Goal: Navigation & Orientation: Find specific page/section

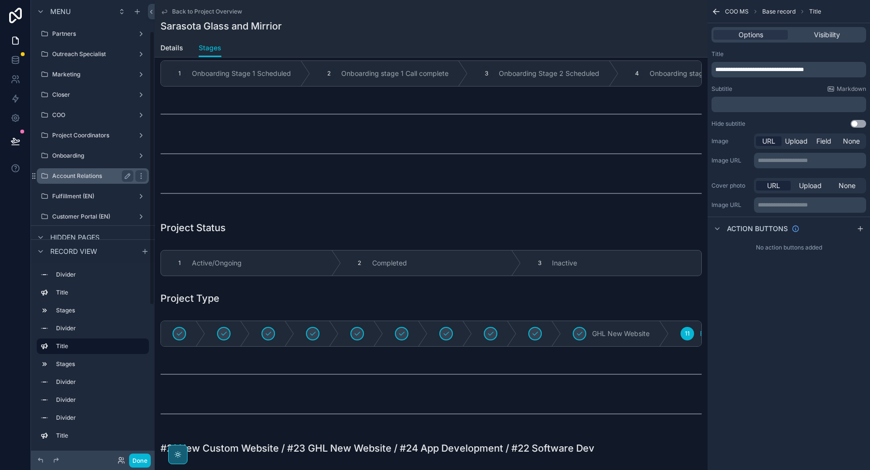
scroll to position [53, 0]
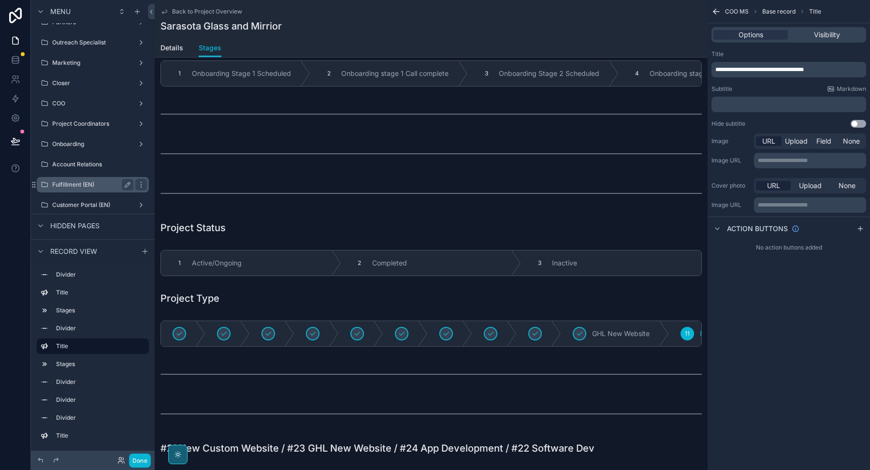
click at [82, 181] on label "Fulfillment (EN)" at bounding box center [90, 185] width 77 height 8
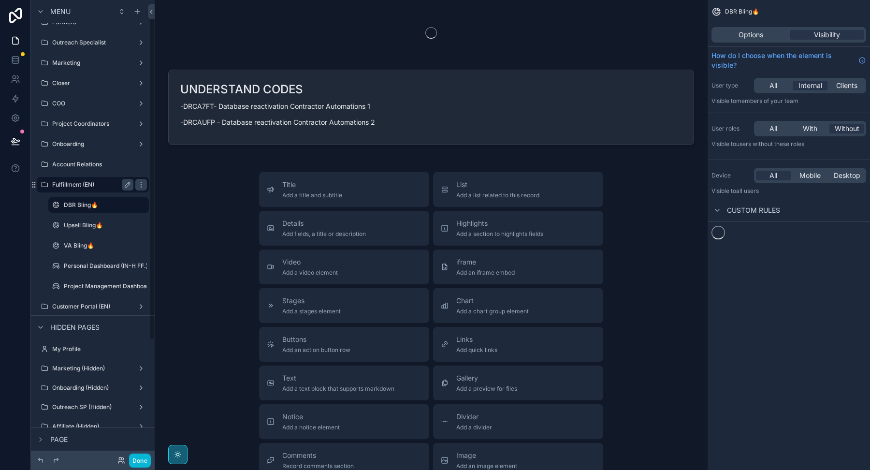
scroll to position [18, 0]
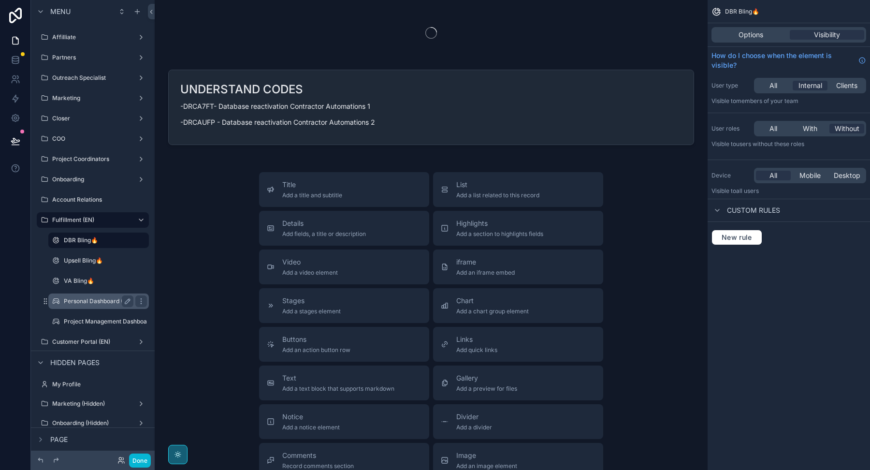
click at [88, 301] on label "Personal Dashboard (IN-H FF.)" at bounding box center [106, 301] width 84 height 8
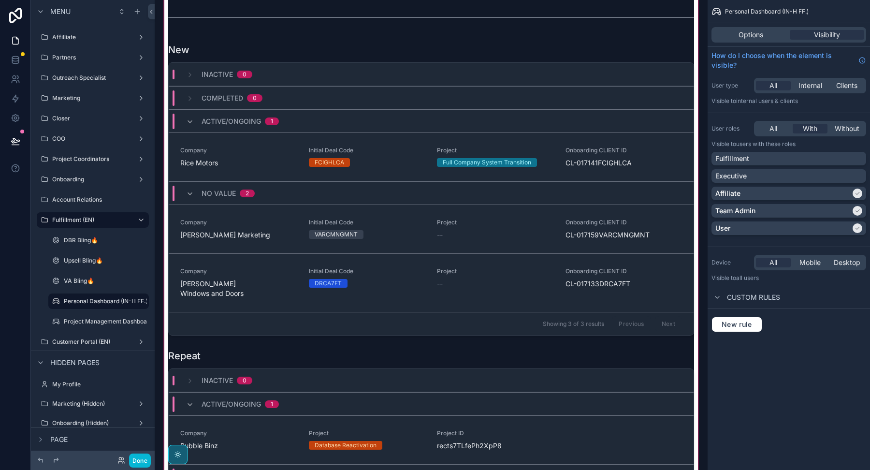
scroll to position [37, 0]
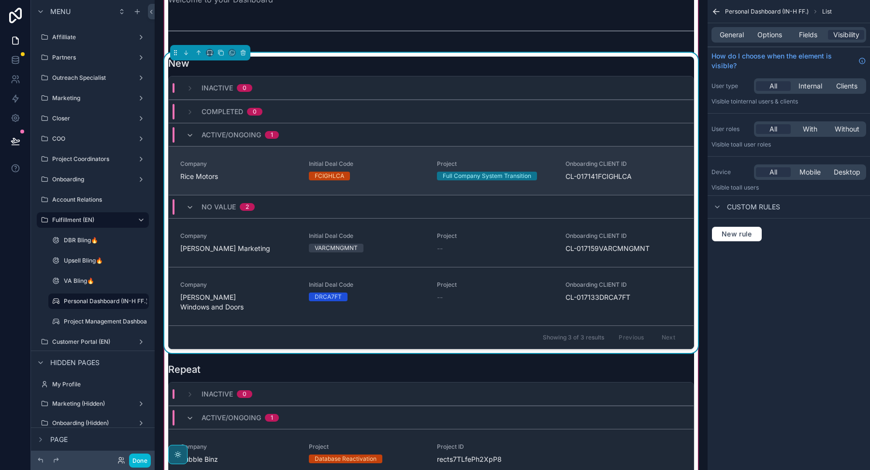
click at [230, 176] on span "Rice Motors" at bounding box center [238, 177] width 117 height 10
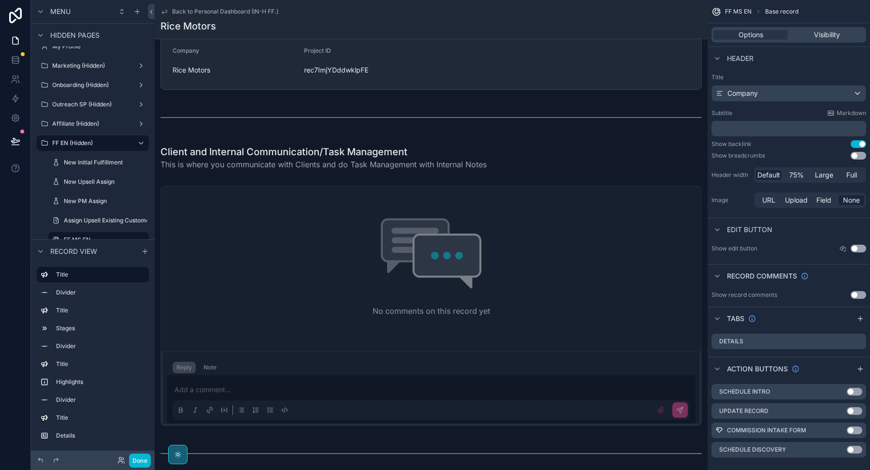
scroll to position [462, 0]
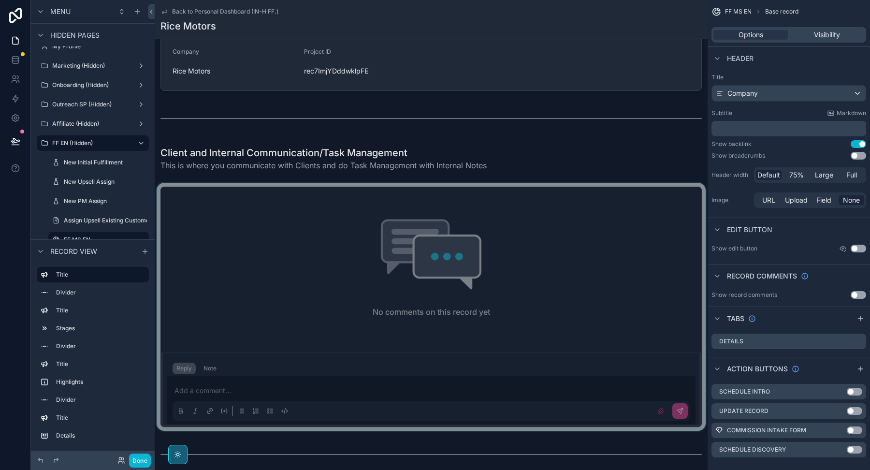
click at [271, 389] on div "scrollable content" at bounding box center [431, 307] width 553 height 248
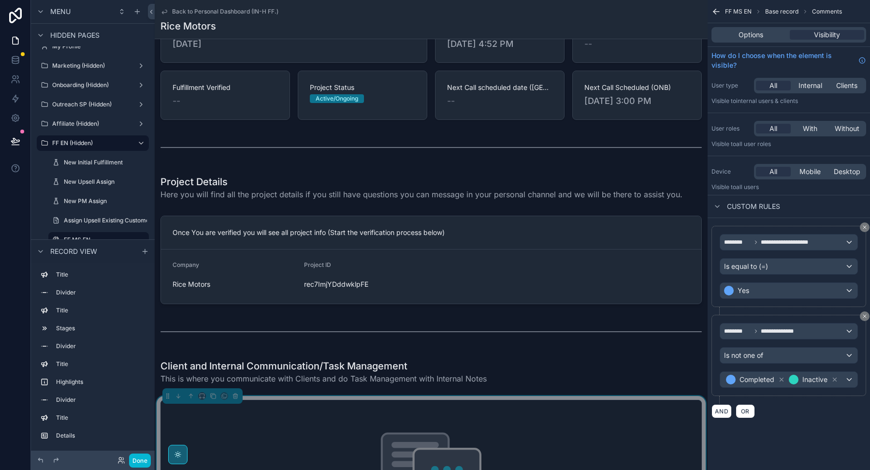
scroll to position [457, 0]
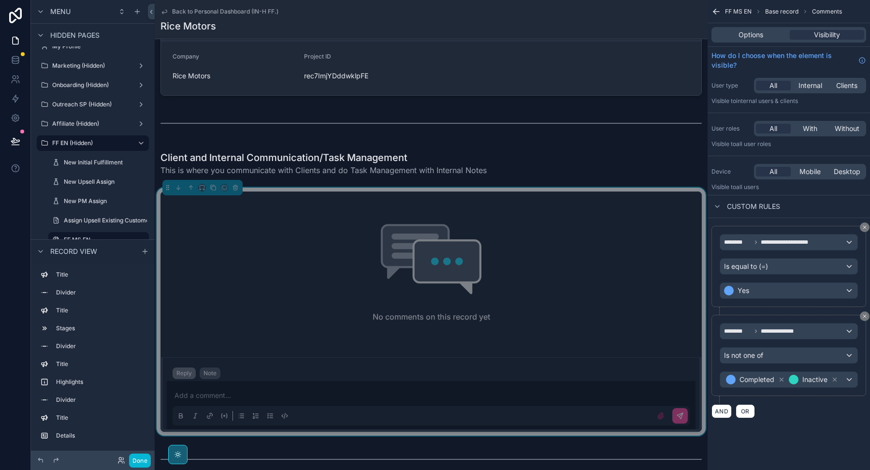
click at [210, 372] on div "Note" at bounding box center [209, 373] width 13 height 8
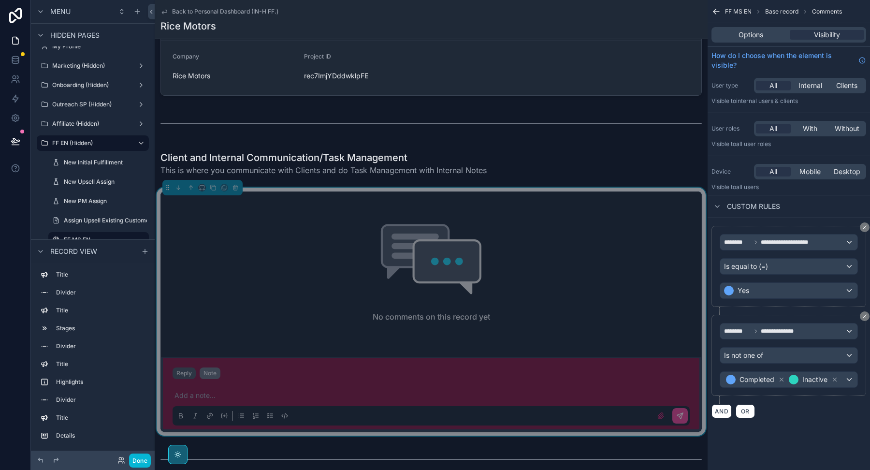
click at [189, 372] on button "Reply" at bounding box center [183, 373] width 23 height 12
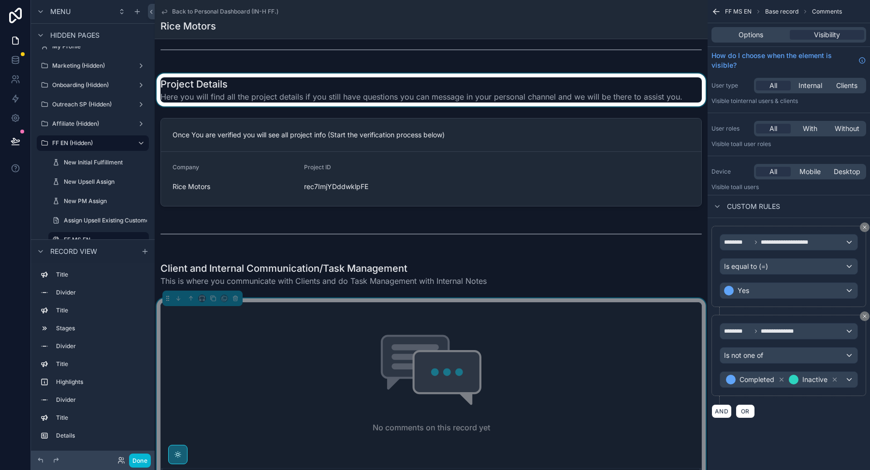
scroll to position [344, 0]
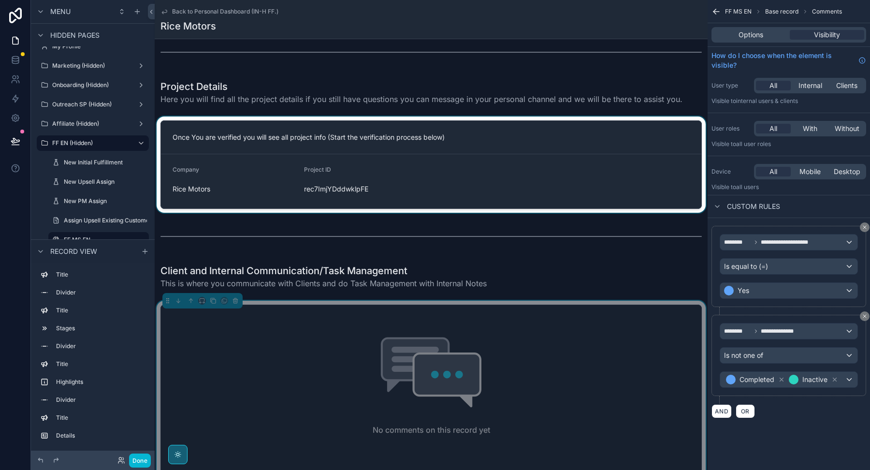
click at [334, 185] on div "scrollable content" at bounding box center [431, 164] width 553 height 96
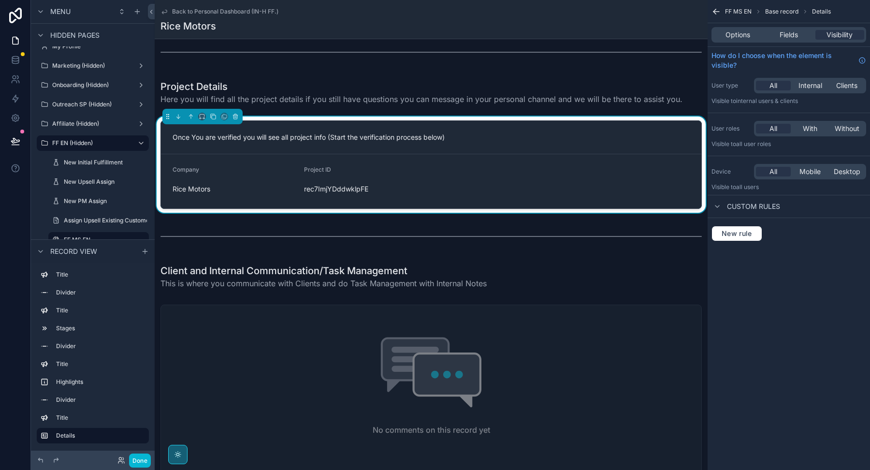
scroll to position [317, 0]
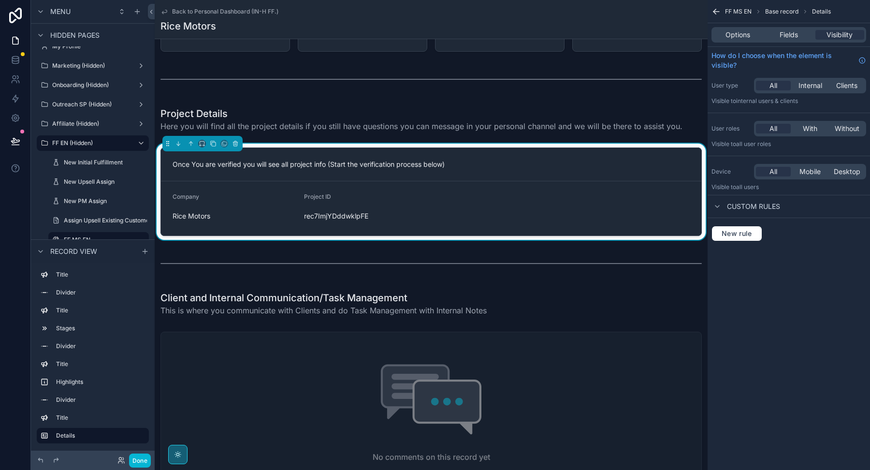
click at [402, 195] on div "Project ID" at bounding box center [366, 199] width 124 height 12
click at [777, 37] on div "Fields" at bounding box center [788, 35] width 49 height 10
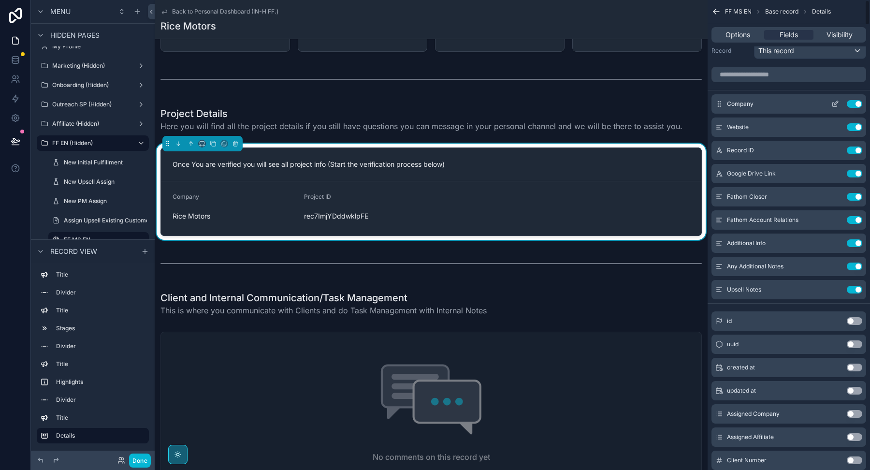
scroll to position [0, 0]
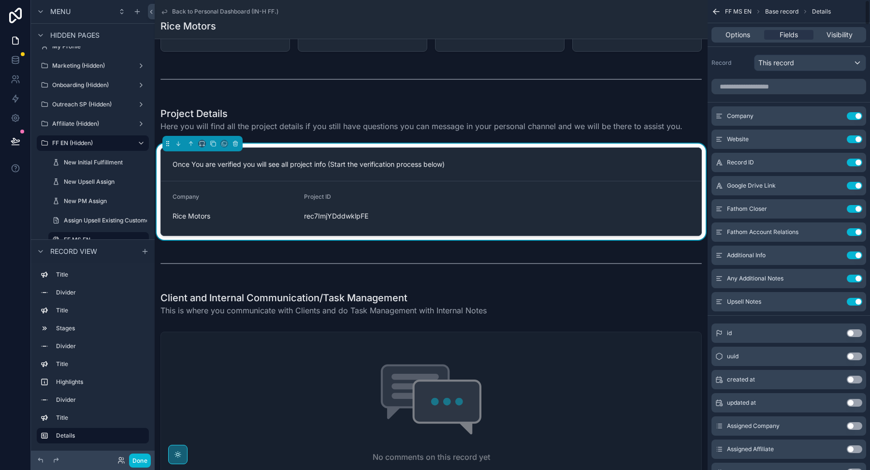
click at [717, 12] on icon "scrollable content" at bounding box center [716, 12] width 6 height 0
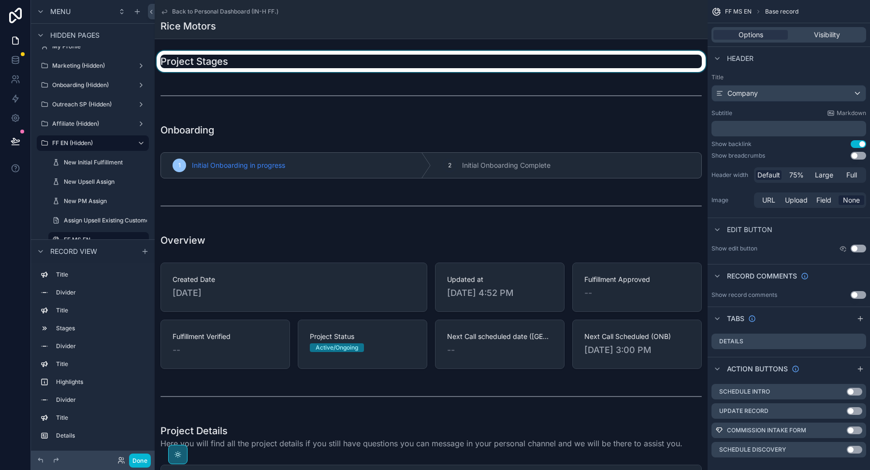
click at [426, 61] on div "scrollable content" at bounding box center [431, 61] width 553 height 21
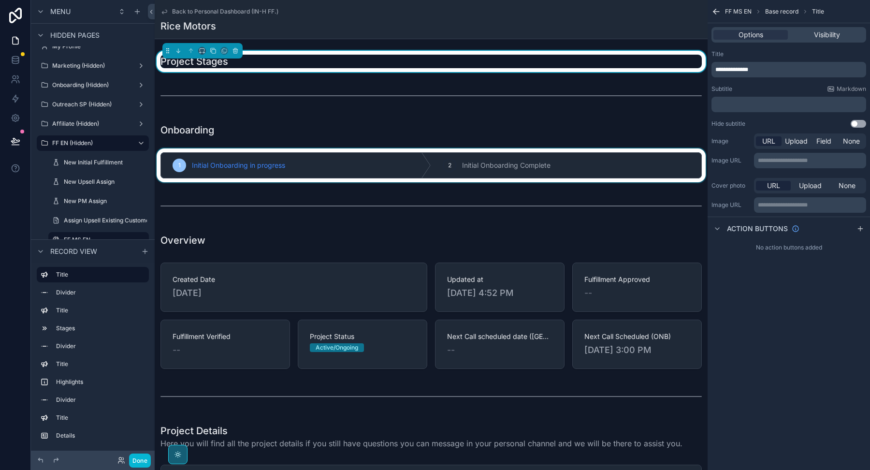
click at [422, 150] on div "scrollable content" at bounding box center [431, 165] width 553 height 34
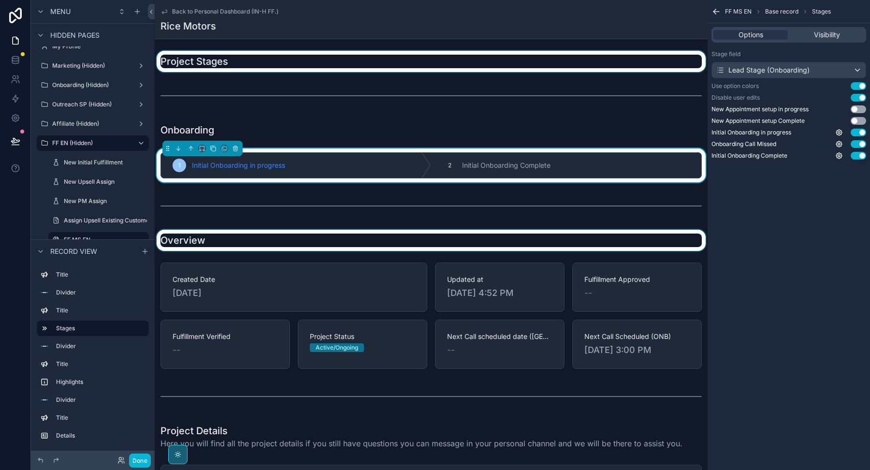
click at [414, 236] on div "scrollable content" at bounding box center [431, 240] width 553 height 21
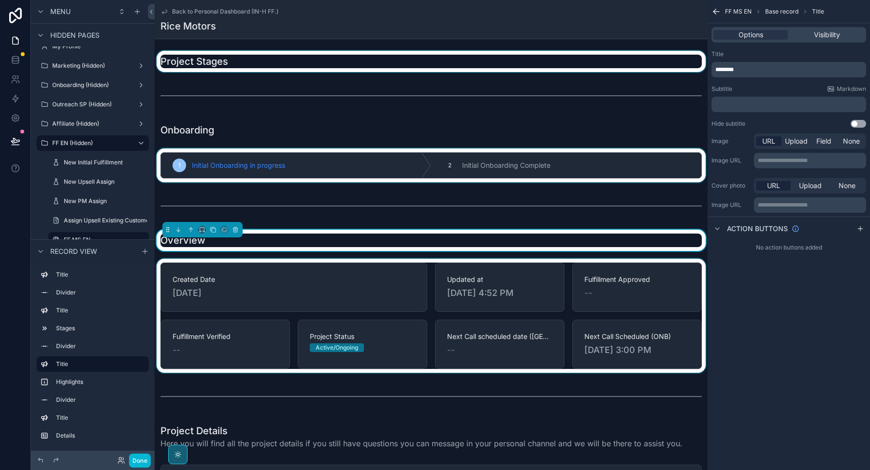
click at [414, 265] on div "scrollable content" at bounding box center [431, 316] width 553 height 114
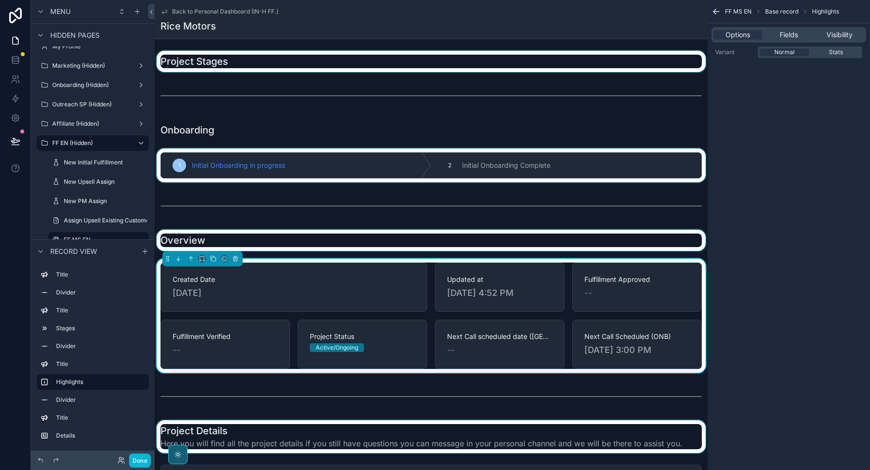
click at [401, 423] on div "scrollable content" at bounding box center [431, 436] width 553 height 33
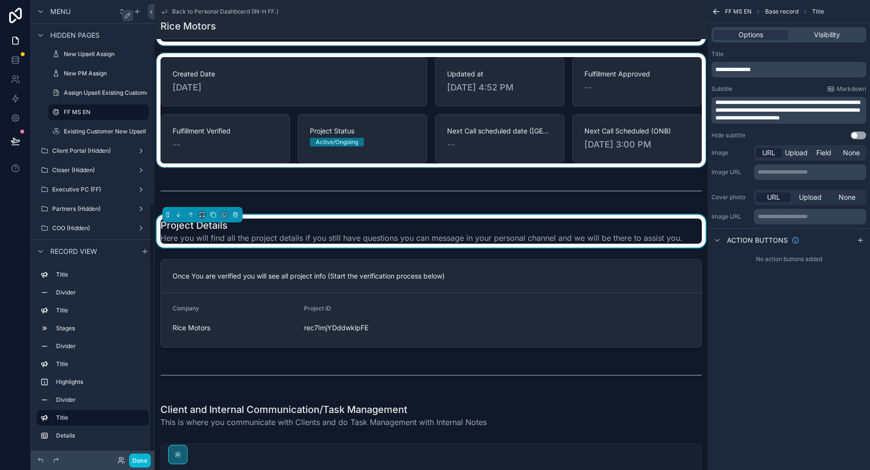
scroll to position [367, 0]
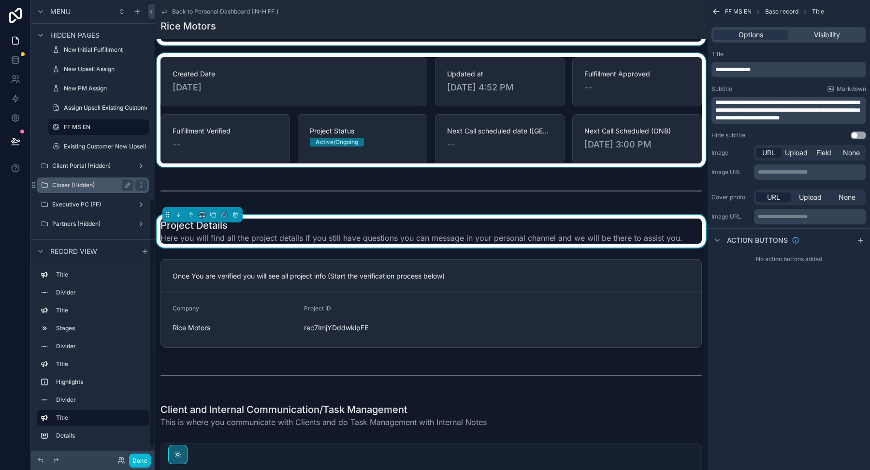
click at [72, 184] on label "Closer (Hidden)" at bounding box center [90, 185] width 77 height 8
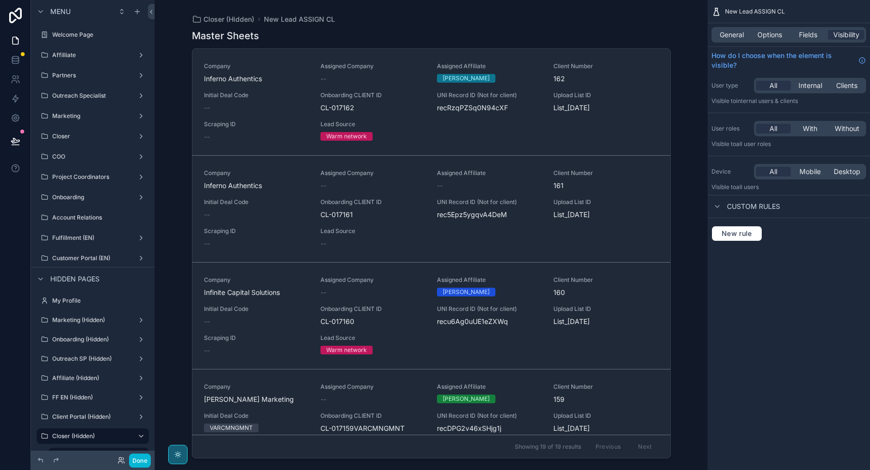
click at [265, 114] on div "scrollable content" at bounding box center [431, 229] width 494 height 458
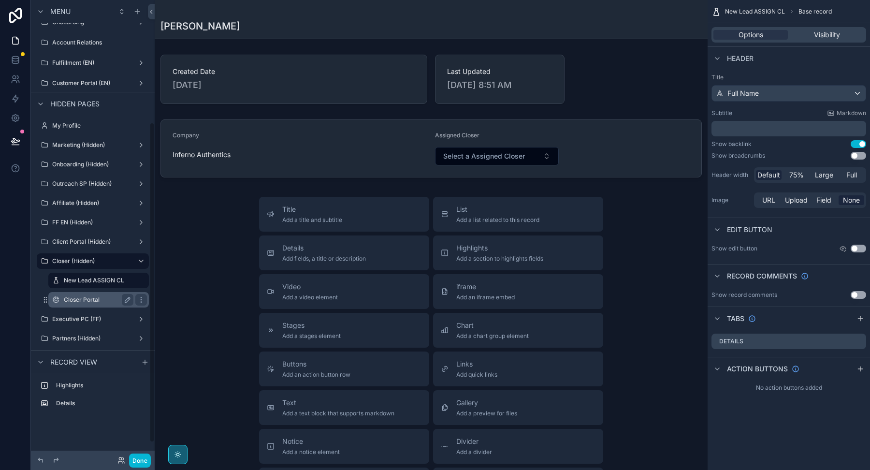
click at [97, 292] on div "Closer Portal" at bounding box center [98, 299] width 97 height 15
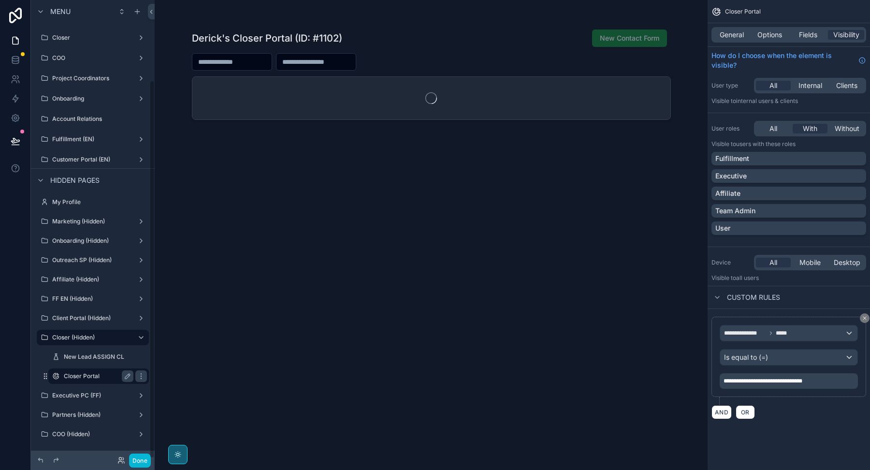
scroll to position [98, 0]
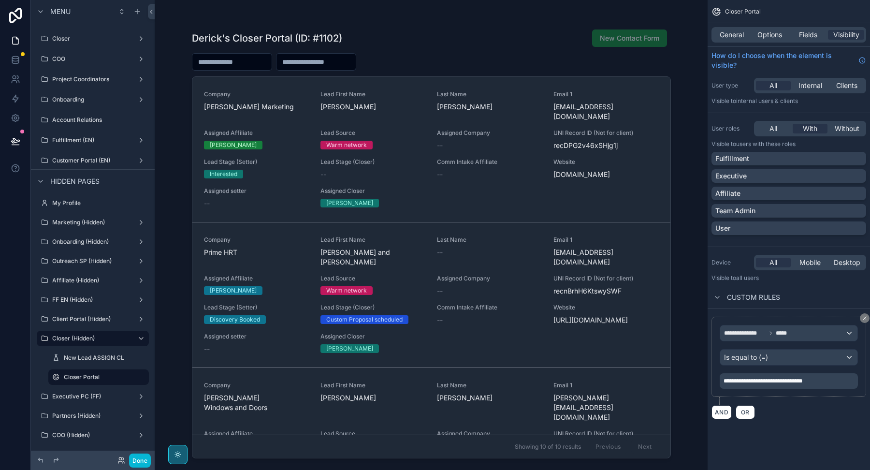
click at [297, 127] on div "scrollable content" at bounding box center [431, 229] width 494 height 458
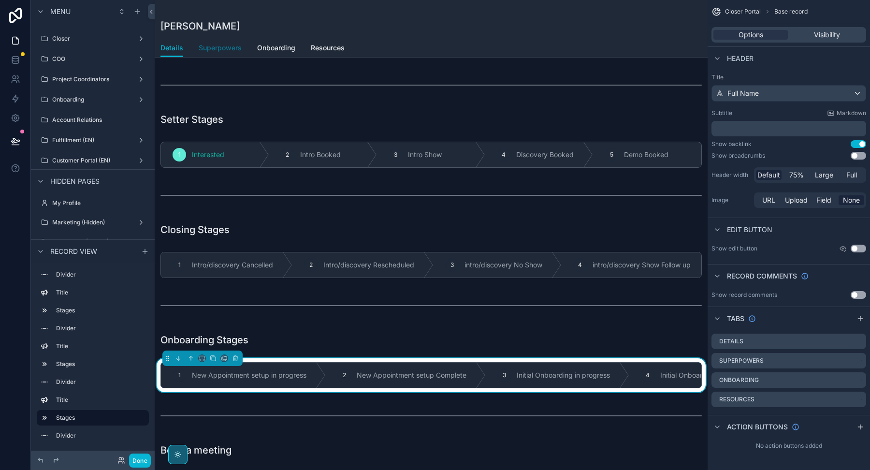
click at [231, 46] on span "Superpowers" at bounding box center [220, 48] width 43 height 10
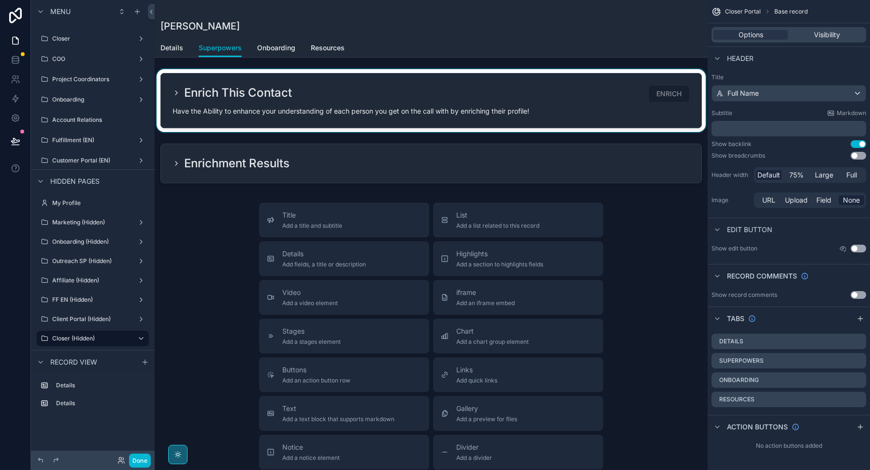
click at [173, 96] on div "scrollable content" at bounding box center [431, 100] width 553 height 63
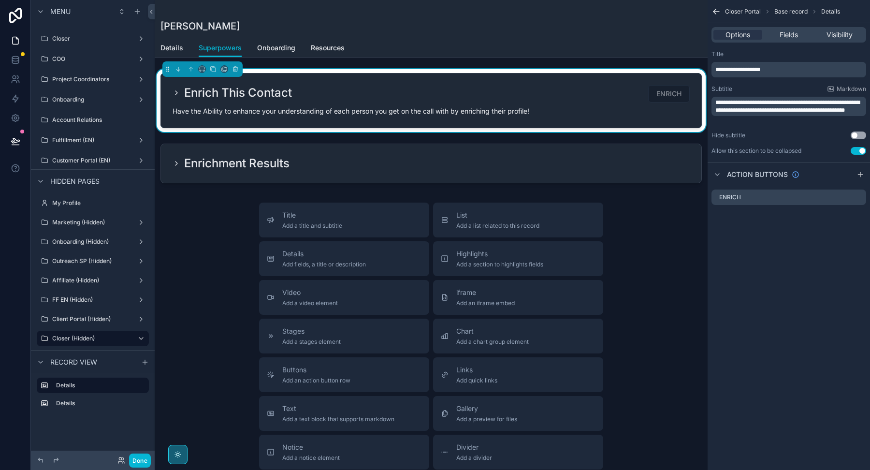
click at [177, 95] on icon "scrollable content" at bounding box center [176, 93] width 8 height 8
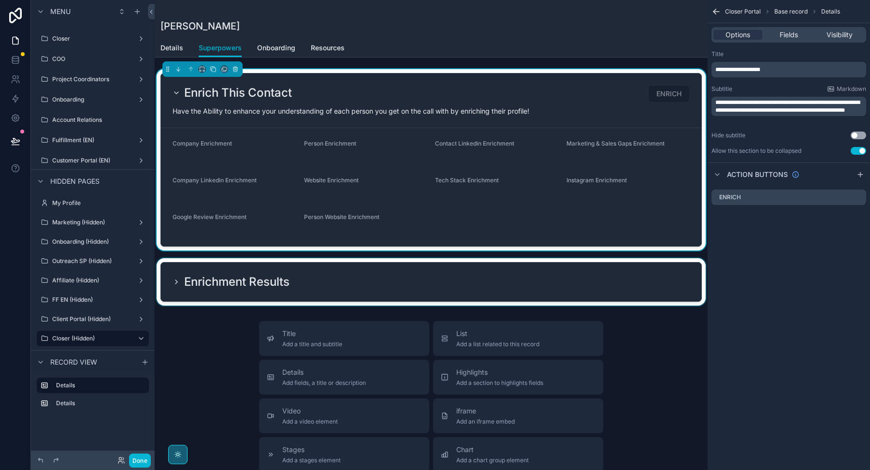
click at [175, 279] on div "scrollable content" at bounding box center [431, 281] width 553 height 47
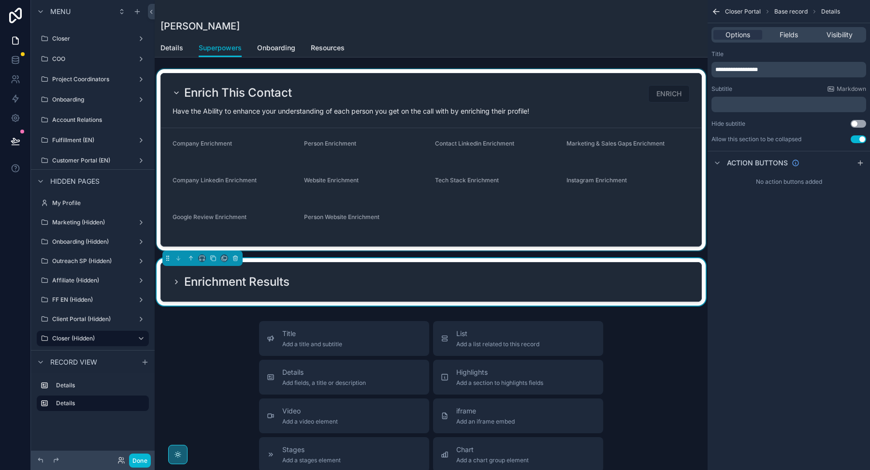
click at [178, 284] on icon "scrollable content" at bounding box center [176, 282] width 8 height 8
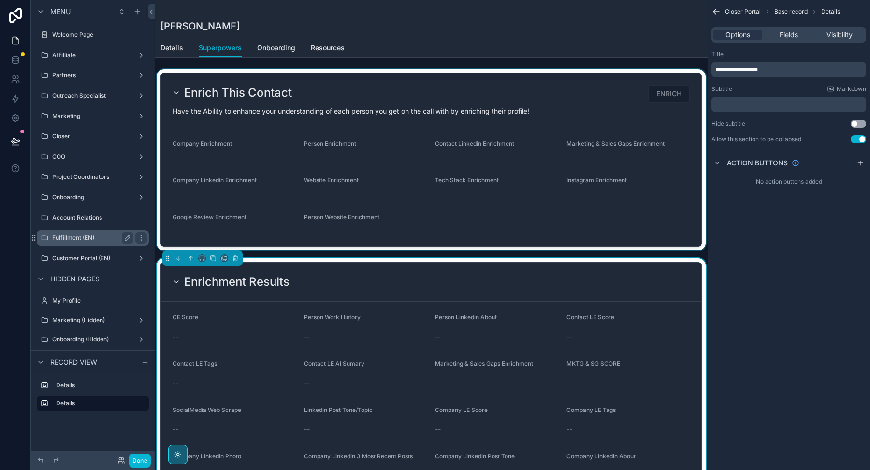
click at [81, 240] on label "Fulfillment (EN)" at bounding box center [90, 238] width 77 height 8
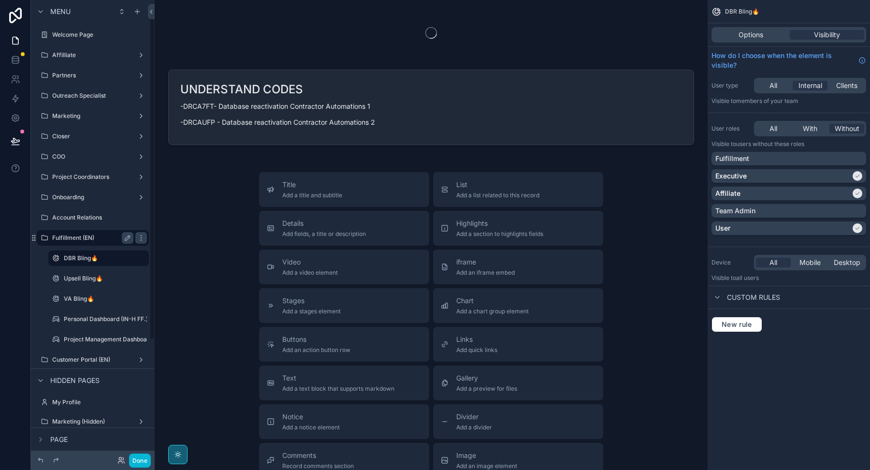
scroll to position [18, 0]
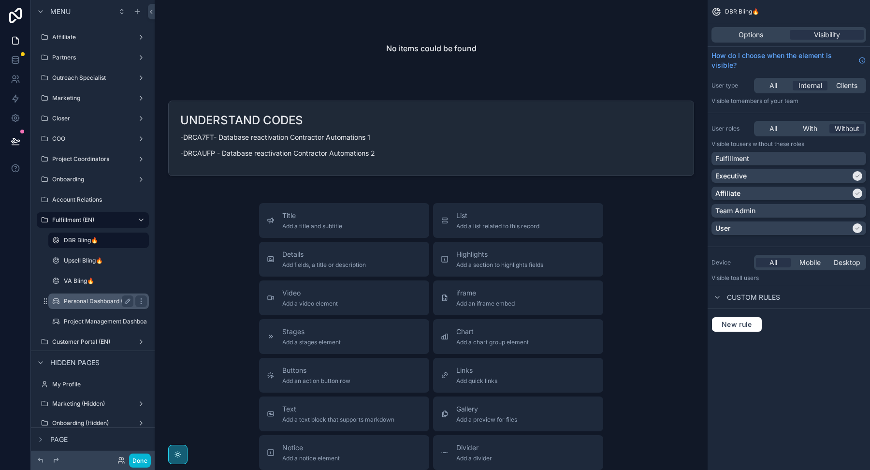
click at [73, 302] on label "Personal Dashboard (IN-H FF.)" at bounding box center [106, 301] width 84 height 8
